Goal: Task Accomplishment & Management: Manage account settings

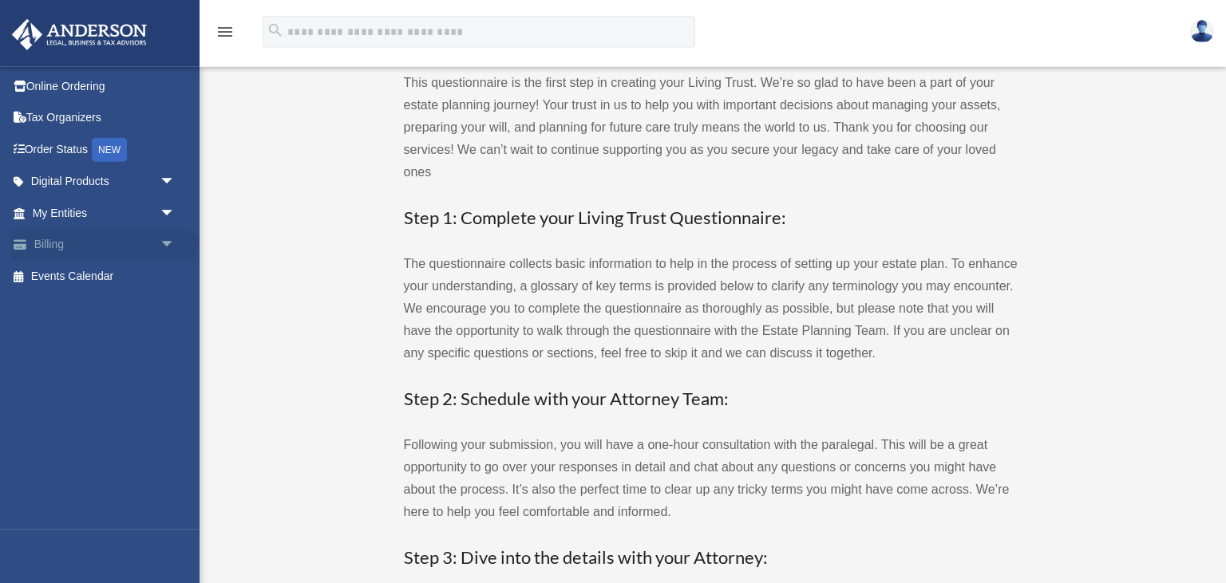
scroll to position [35, 0]
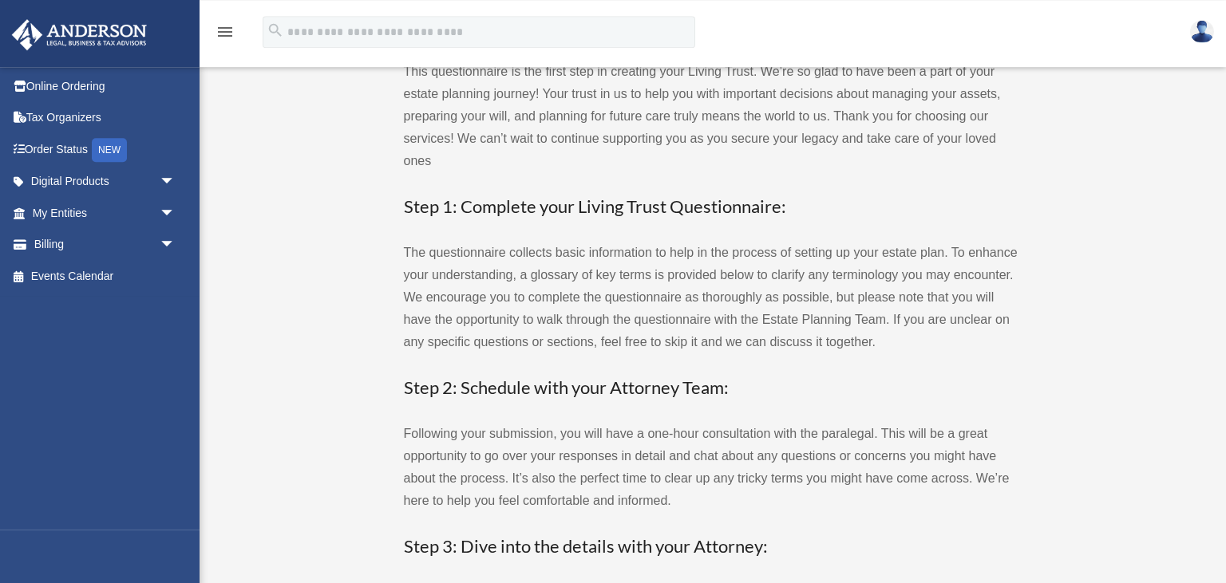
click at [1198, 25] on img at bounding box center [1202, 31] width 24 height 23
click at [73, 270] on link "Events Calendar" at bounding box center [105, 276] width 188 height 32
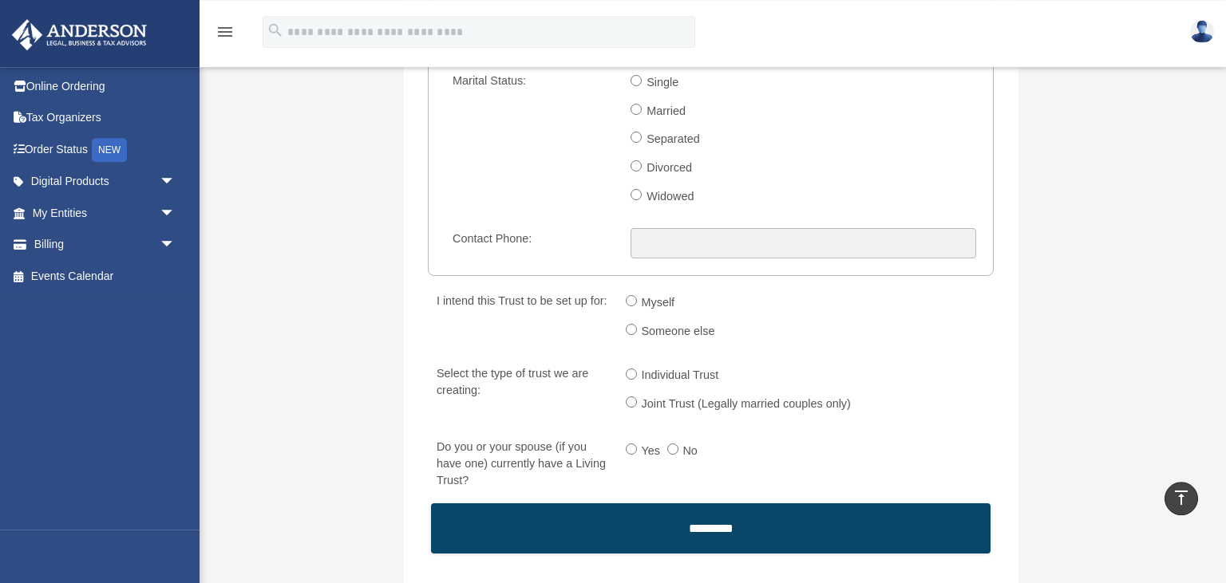
scroll to position [2401, 0]
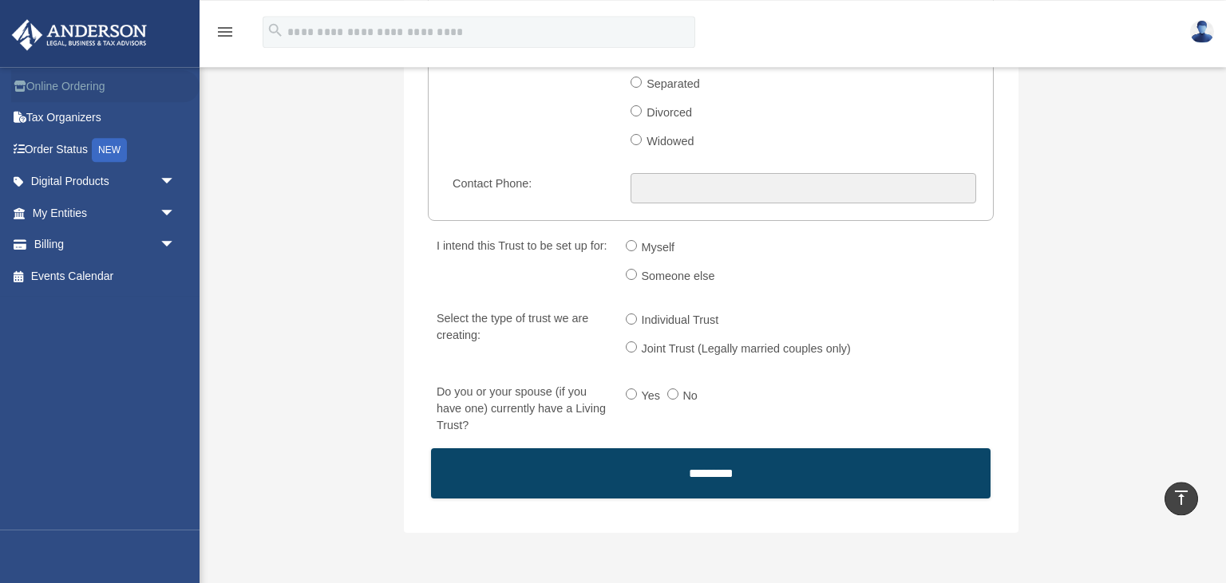
click at [69, 81] on link "Online Ordering" at bounding box center [105, 86] width 188 height 32
click at [1213, 37] on link at bounding box center [1202, 31] width 48 height 70
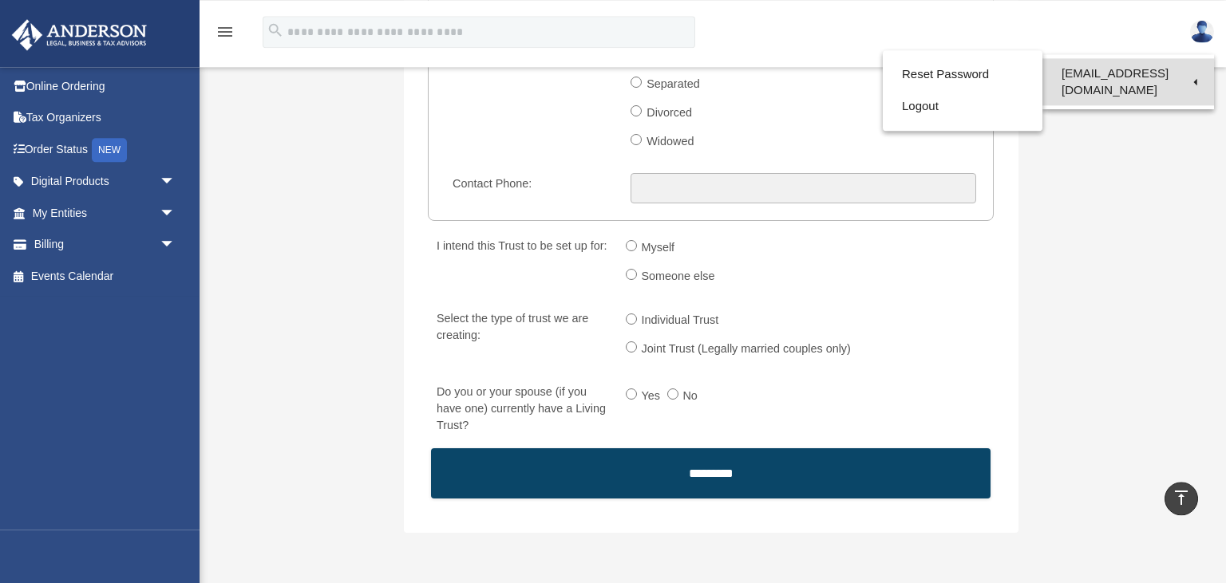
click at [1119, 77] on link "[EMAIL_ADDRESS][DOMAIN_NAME]" at bounding box center [1128, 81] width 172 height 47
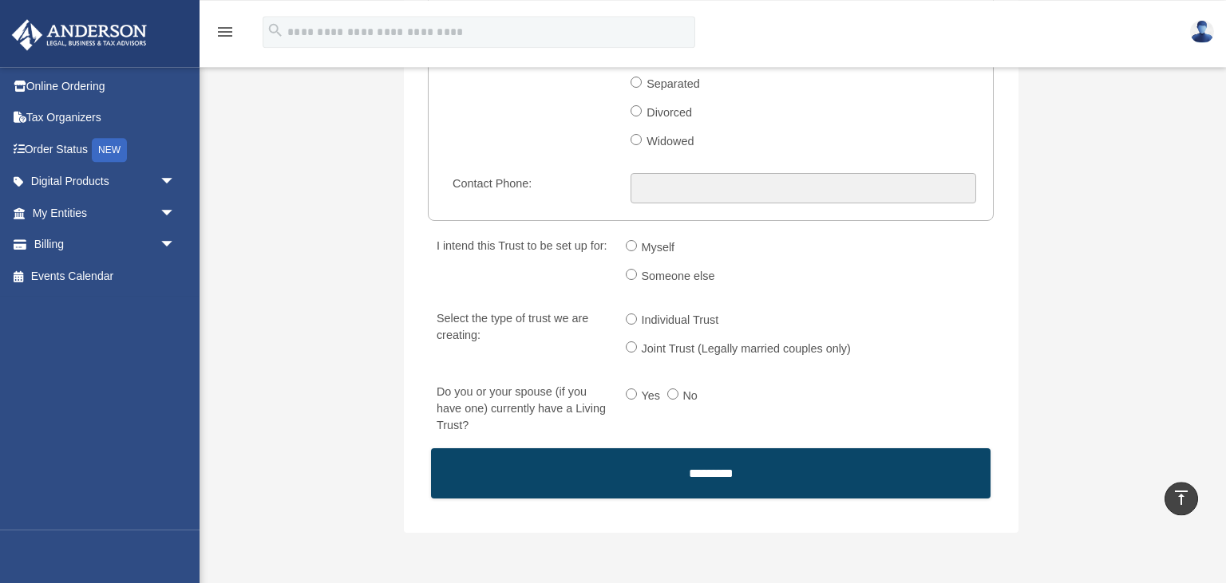
click at [1198, 30] on img at bounding box center [1202, 31] width 24 height 23
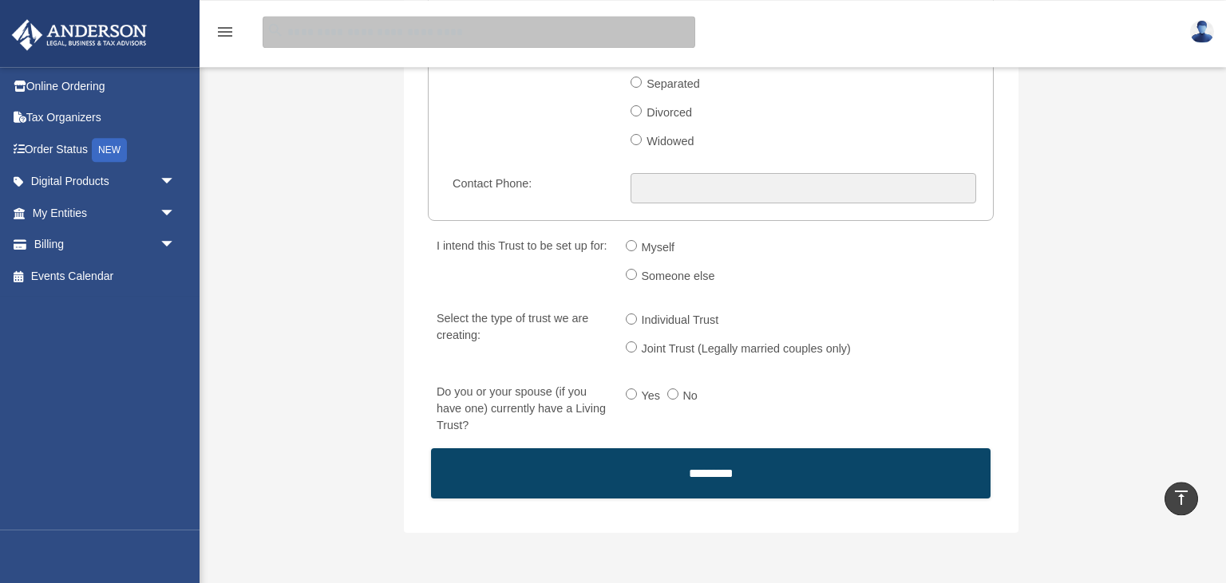
click at [519, 31] on input "search" at bounding box center [479, 32] width 432 height 32
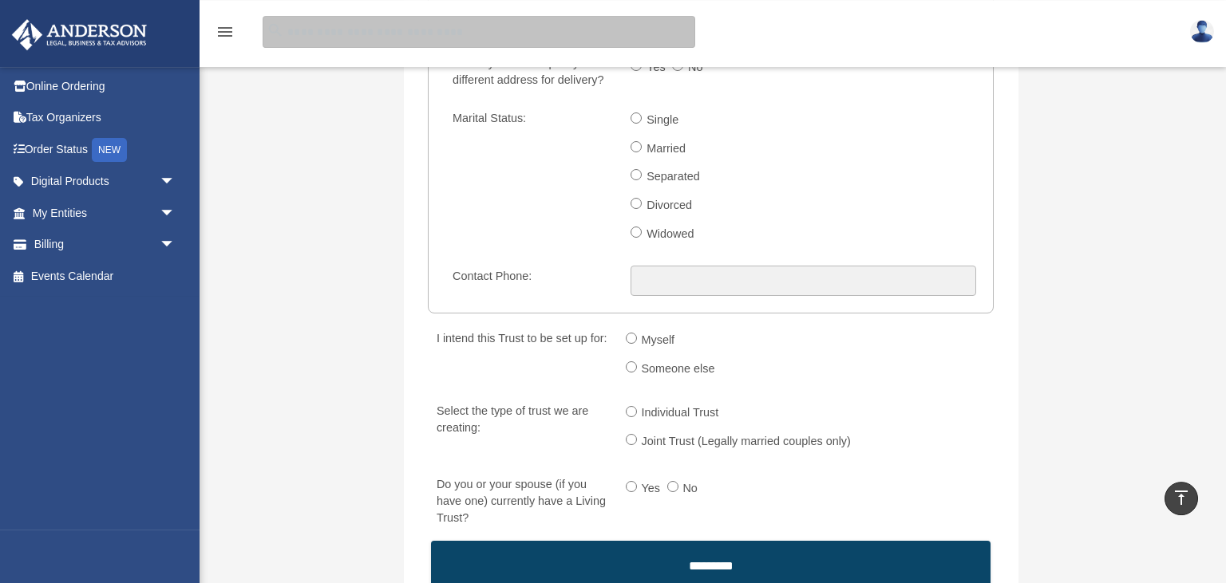
scroll to position [2349, 0]
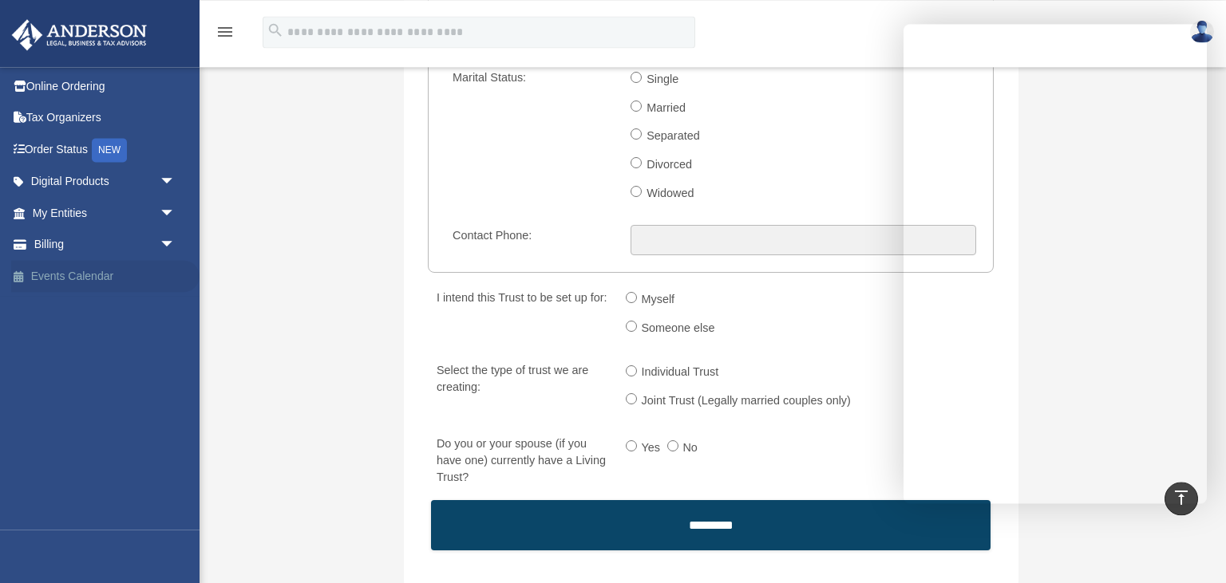
click at [73, 274] on link "Events Calendar" at bounding box center [105, 276] width 188 height 32
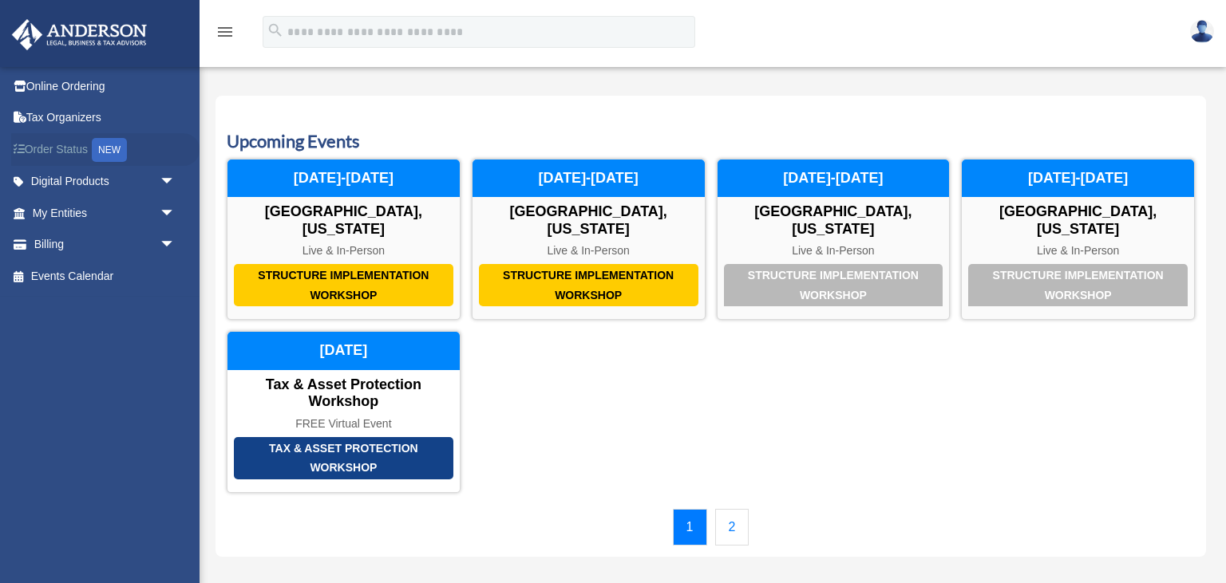
click at [73, 149] on link "Order Status NEW" at bounding box center [105, 149] width 188 height 33
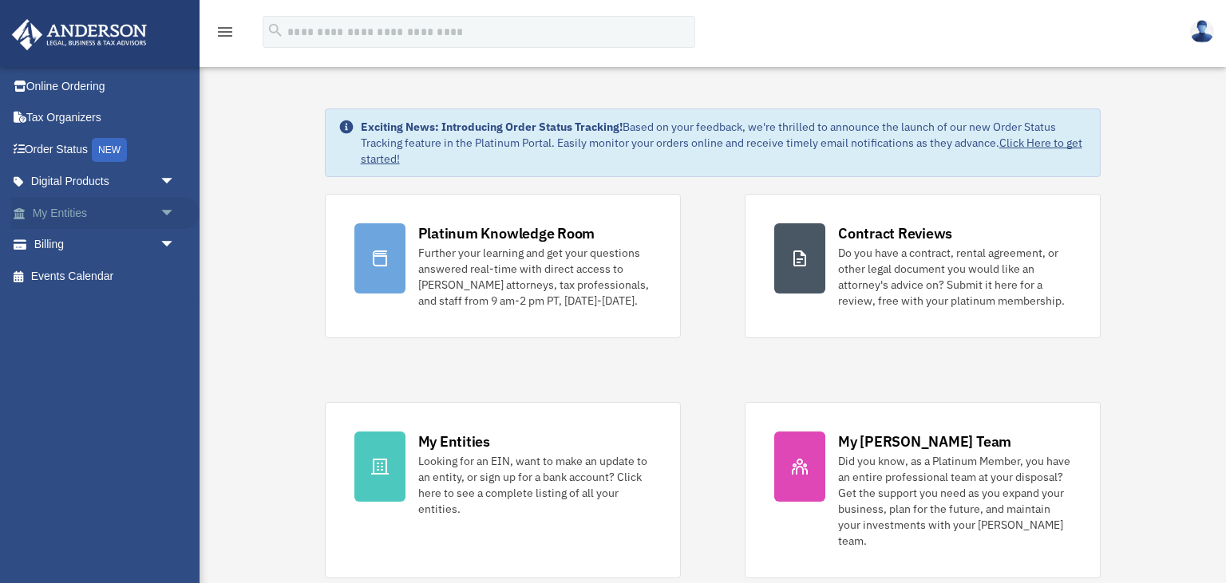
click at [59, 215] on link "My Entities arrow_drop_down" at bounding box center [105, 213] width 188 height 32
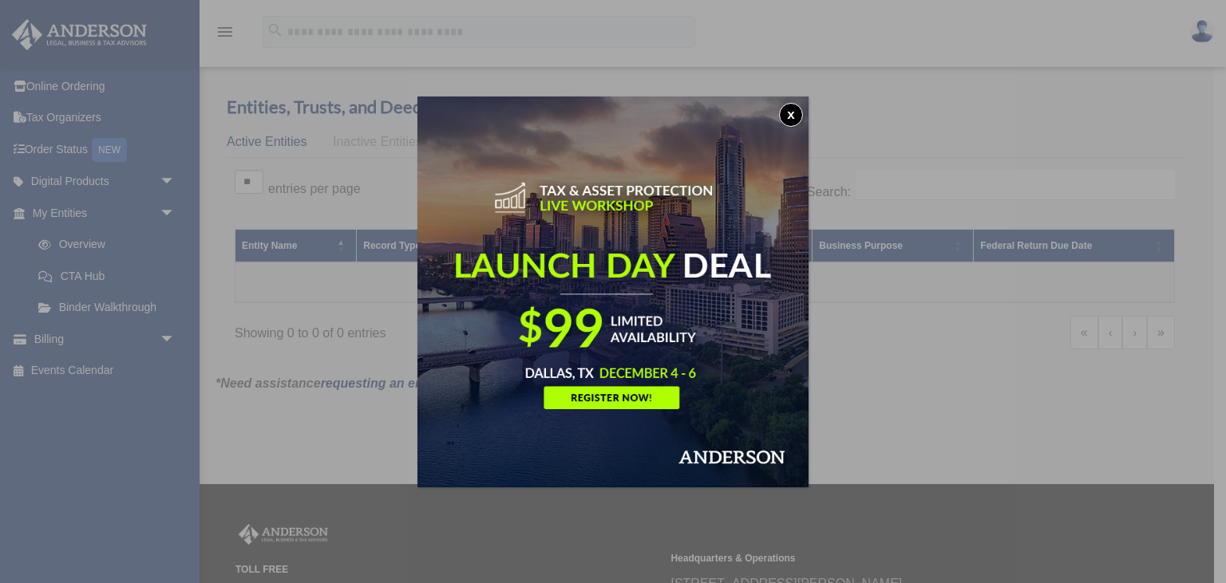
click at [796, 112] on button "x" at bounding box center [791, 115] width 24 height 24
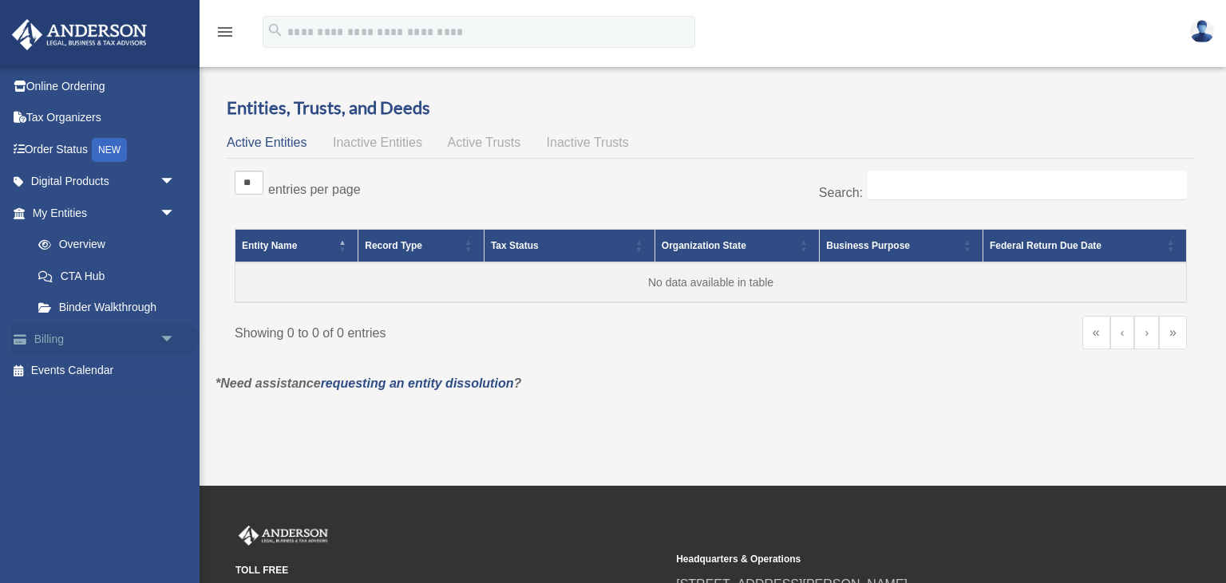
click at [53, 346] on link "Billing arrow_drop_down" at bounding box center [105, 339] width 188 height 32
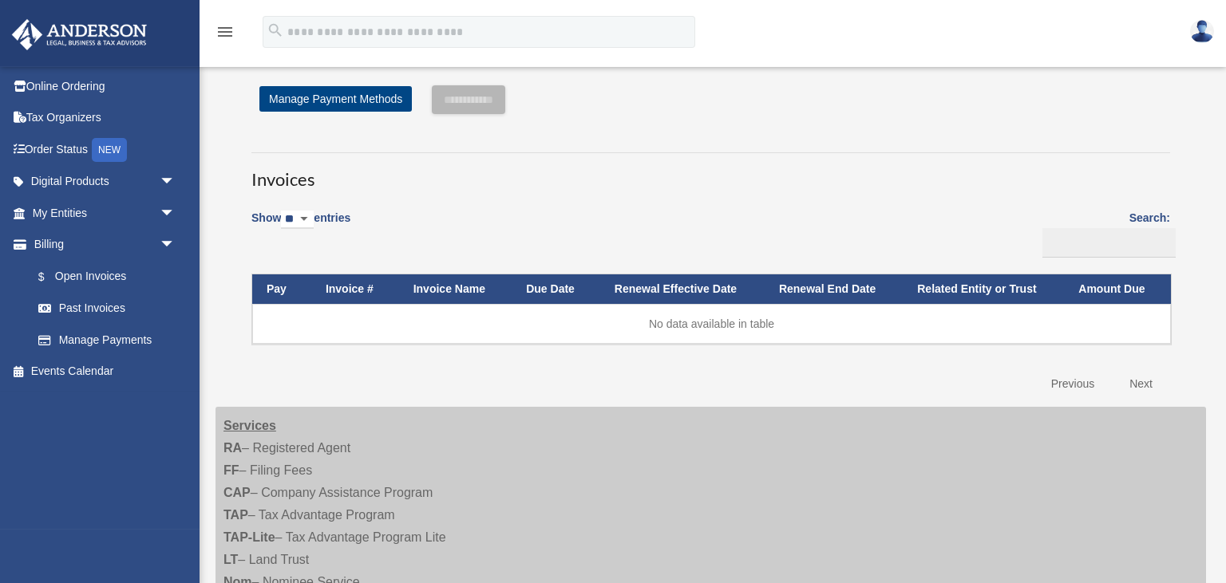
scroll to position [10, 0]
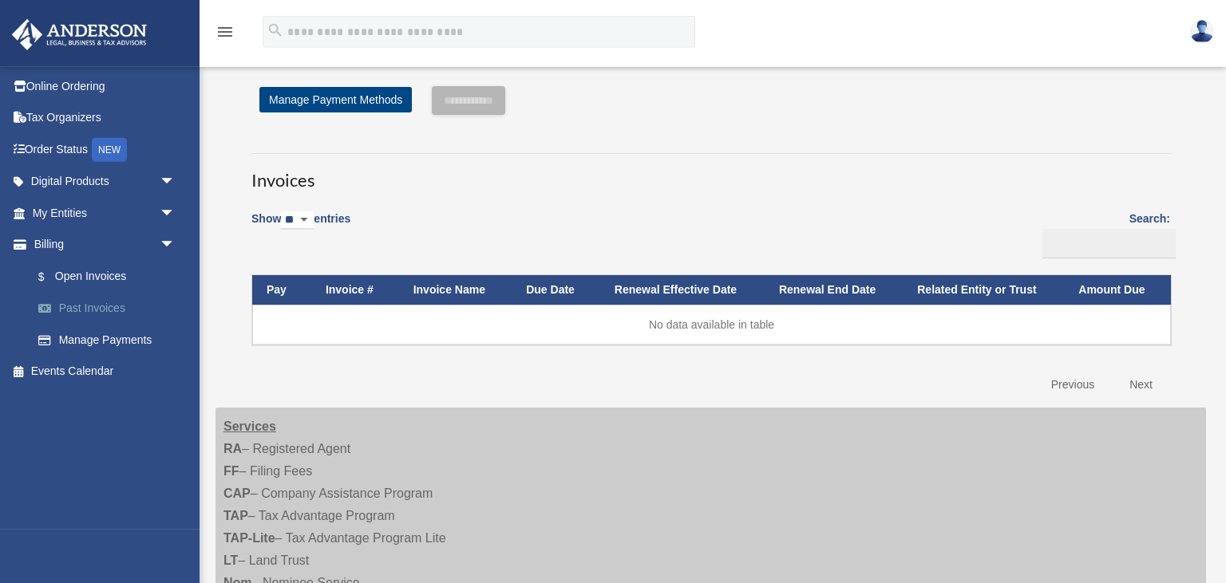
click at [109, 312] on link "Past Invoices" at bounding box center [110, 309] width 177 height 32
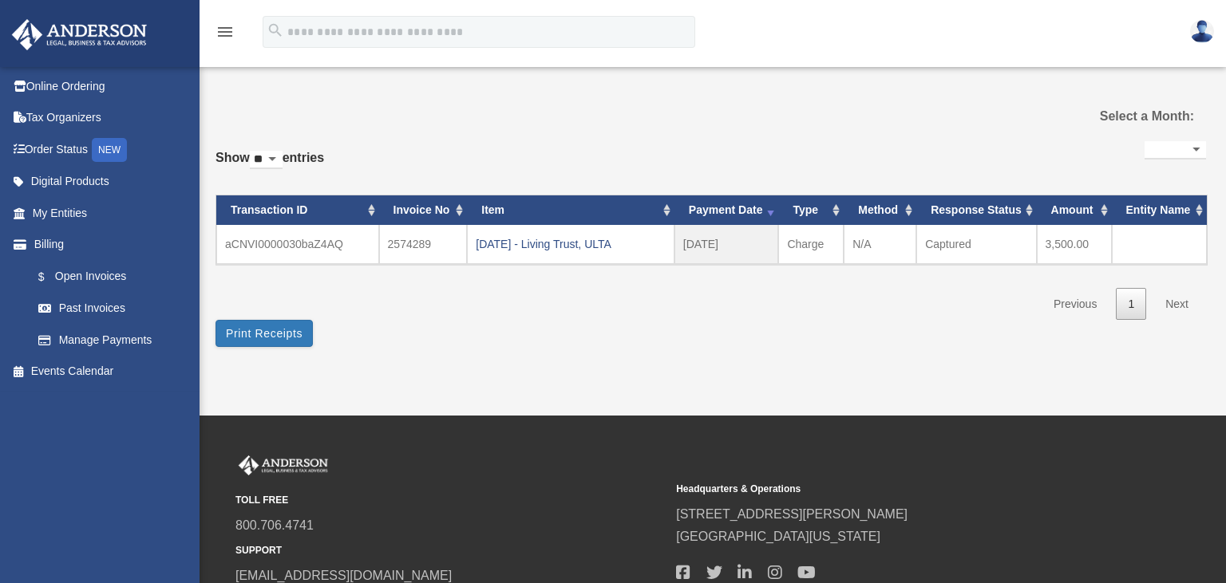
select select
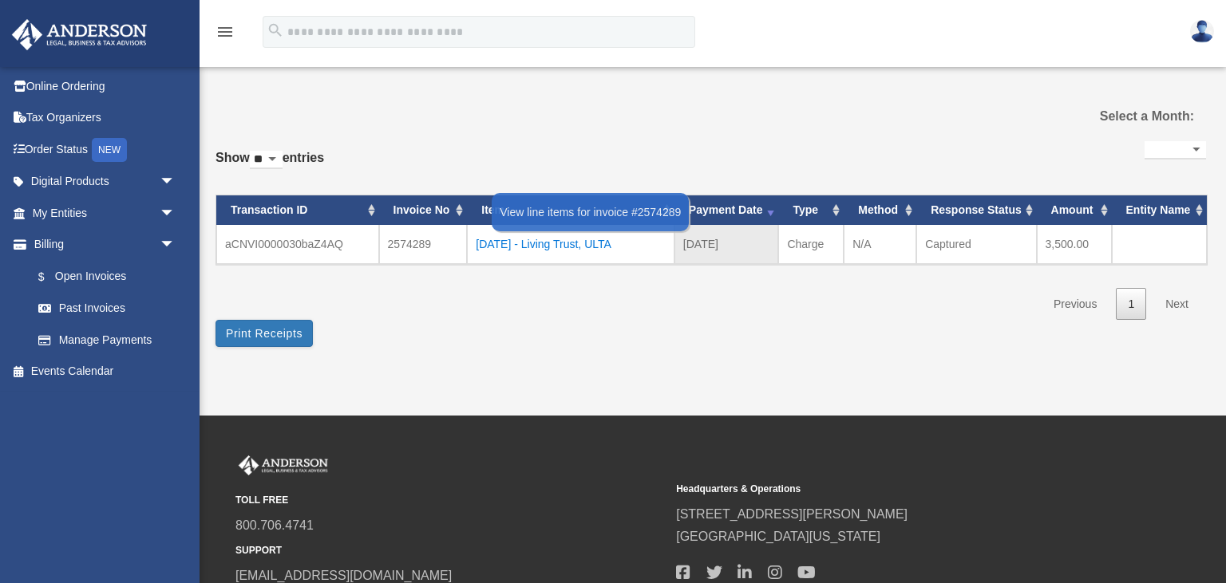
click at [551, 244] on div "[DATE] - Living Trust, ULTA" at bounding box center [571, 244] width 190 height 22
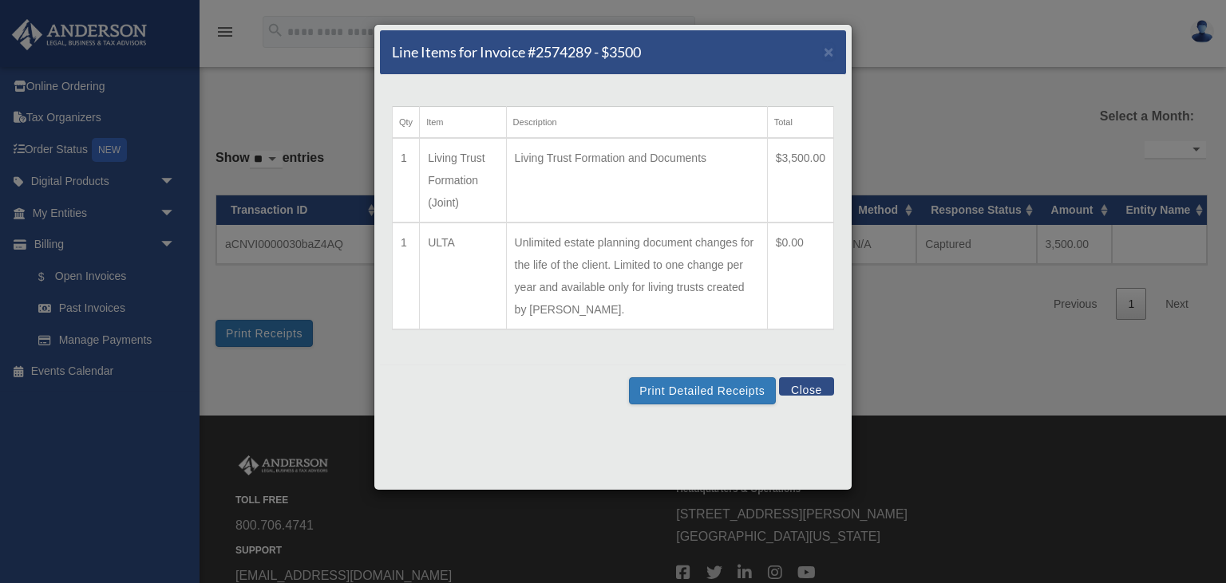
click at [902, 336] on div "Line Items for Invoice #2574289 - $3500 × Qty Item Description Total 1 Living T…" at bounding box center [613, 291] width 1226 height 583
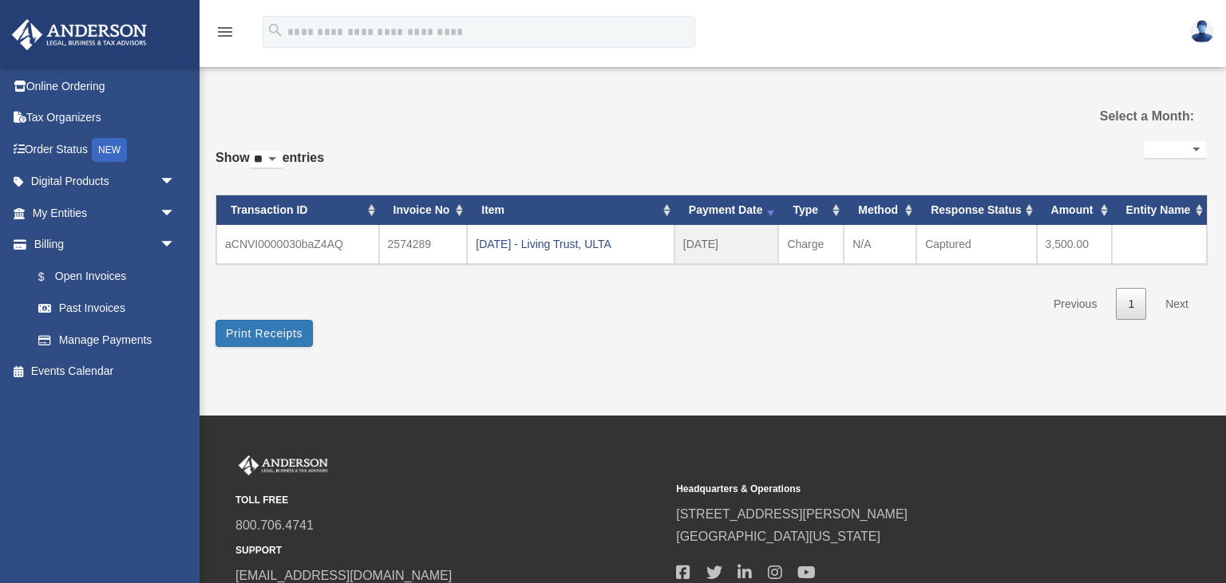
click at [1144, 141] on select "**********" at bounding box center [1174, 150] width 61 height 18
click at [893, 148] on div "**********" at bounding box center [710, 228] width 990 height 183
click at [93, 180] on link "Digital Products arrow_drop_down" at bounding box center [105, 182] width 188 height 32
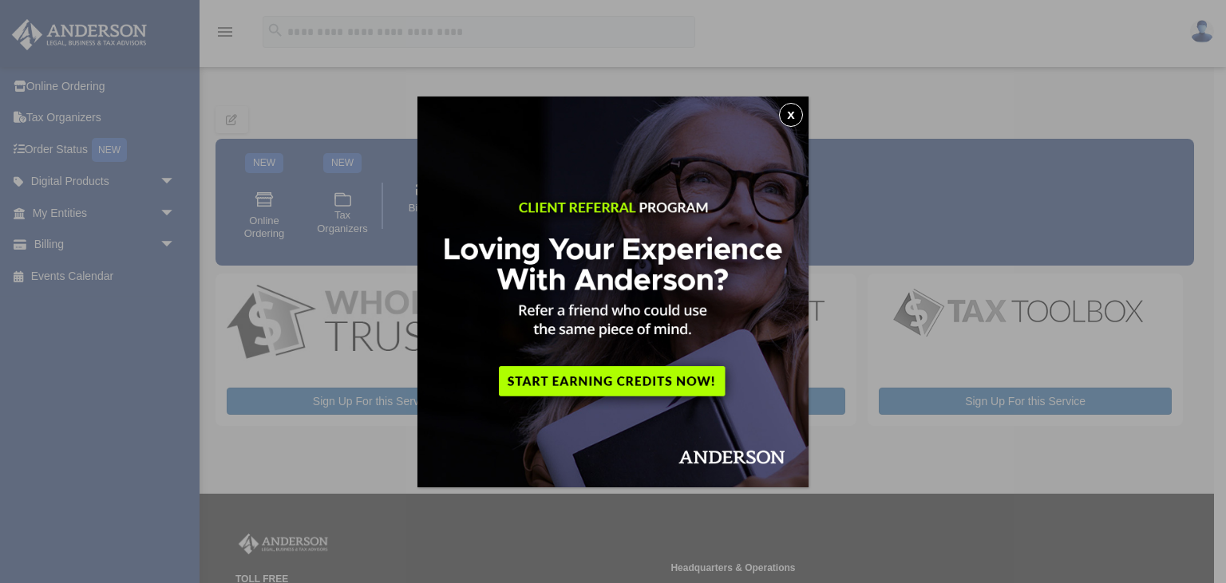
click at [75, 113] on div "x" at bounding box center [613, 291] width 1226 height 583
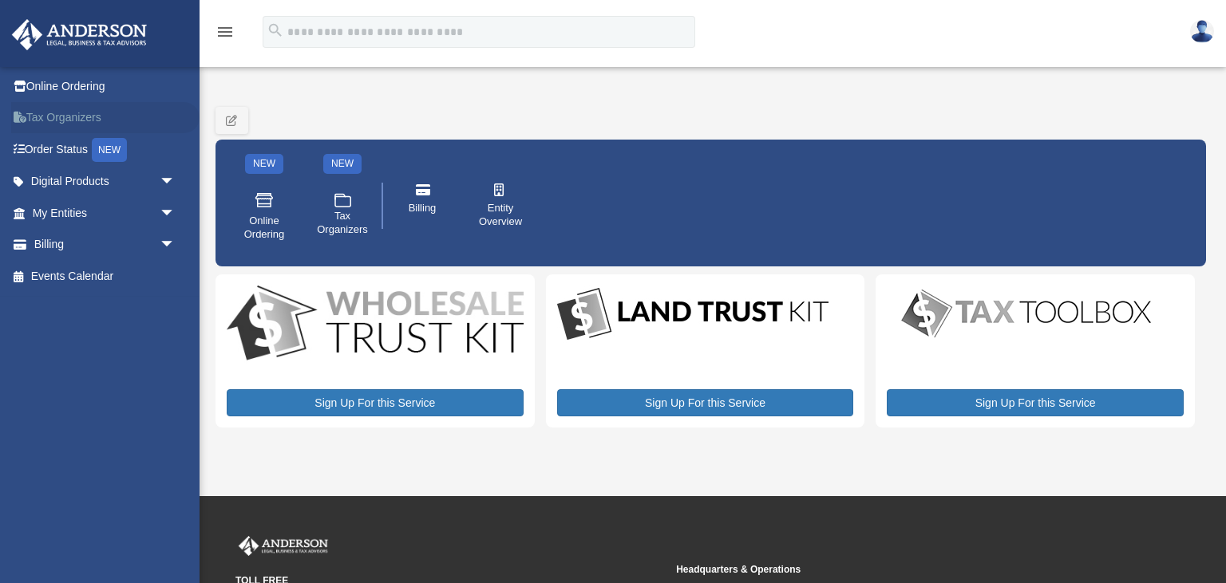
click at [80, 113] on link "Tax Organizers" at bounding box center [105, 118] width 188 height 32
